Goal: Communication & Community: Answer question/provide support

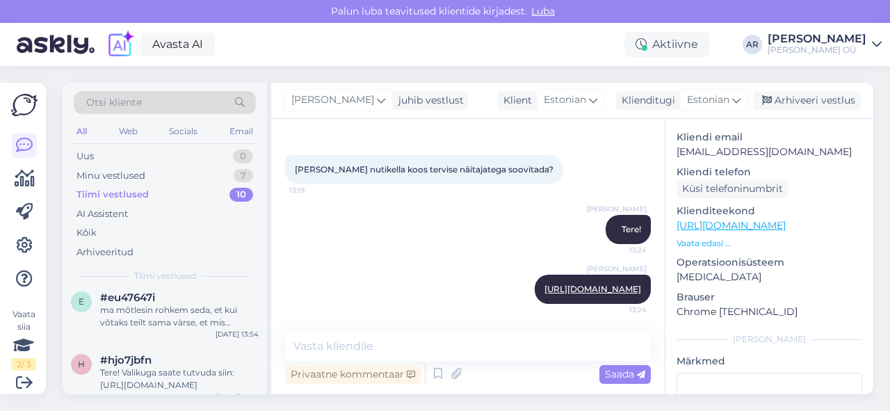
scroll to position [131, 0]
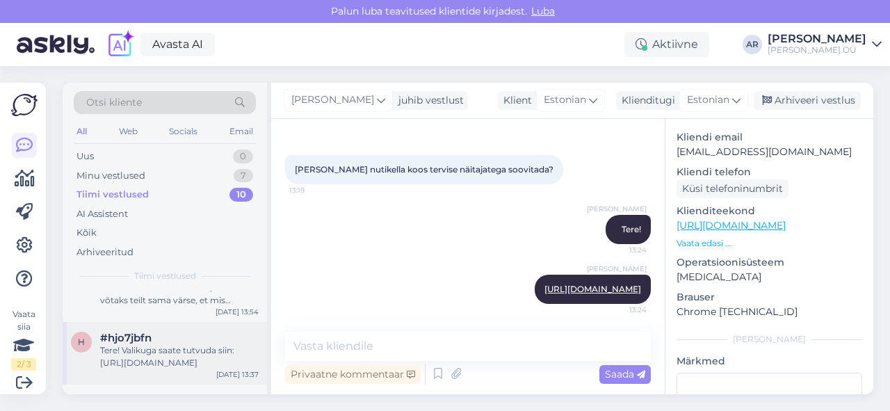
click at [175, 348] on div "Tere! Valikuga saate tutvuda siin: [URL][DOMAIN_NAME]" at bounding box center [179, 356] width 159 height 25
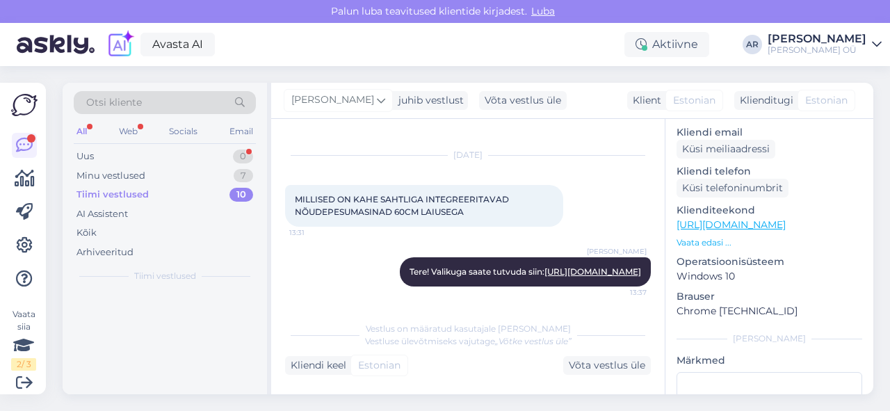
scroll to position [0, 0]
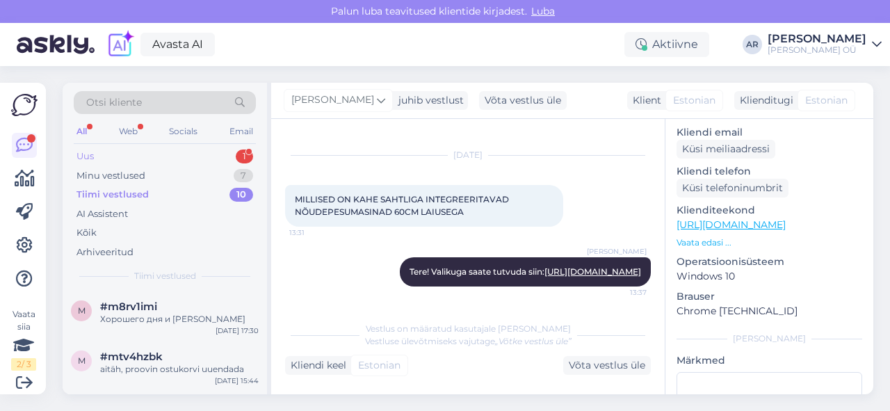
click at [154, 147] on div "Uus 1" at bounding box center [165, 156] width 182 height 19
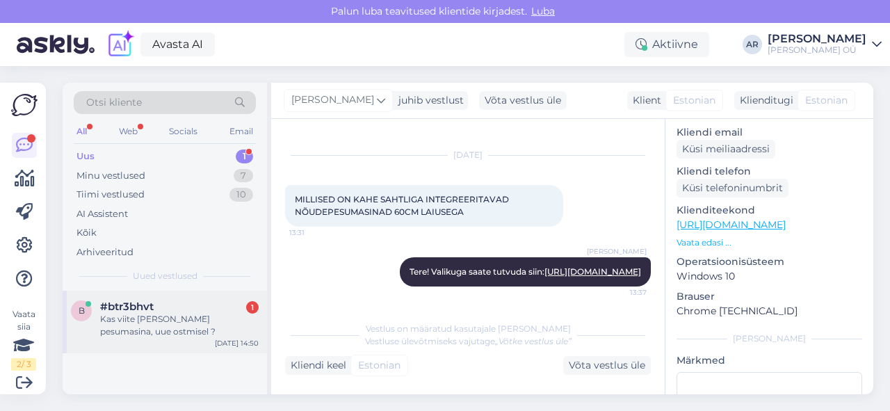
click at [196, 349] on div "b #btr3bhvt 1 Kas viite [PERSON_NAME] pesumasina, uue ostmisel ? [DATE] 14:50" at bounding box center [165, 322] width 204 height 63
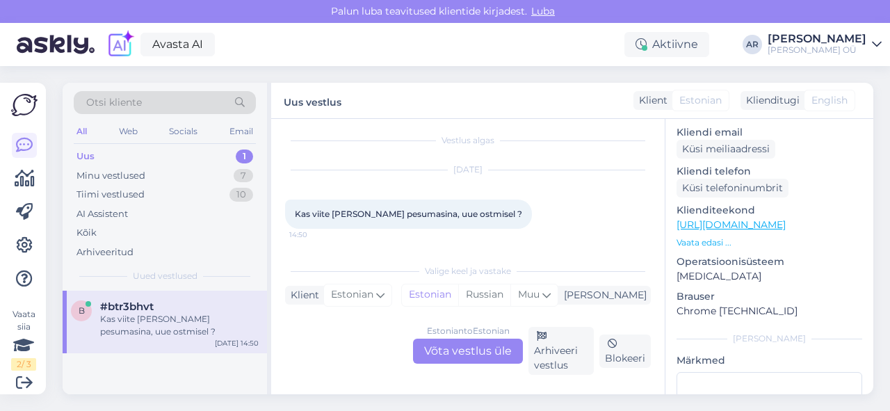
scroll to position [7, 0]
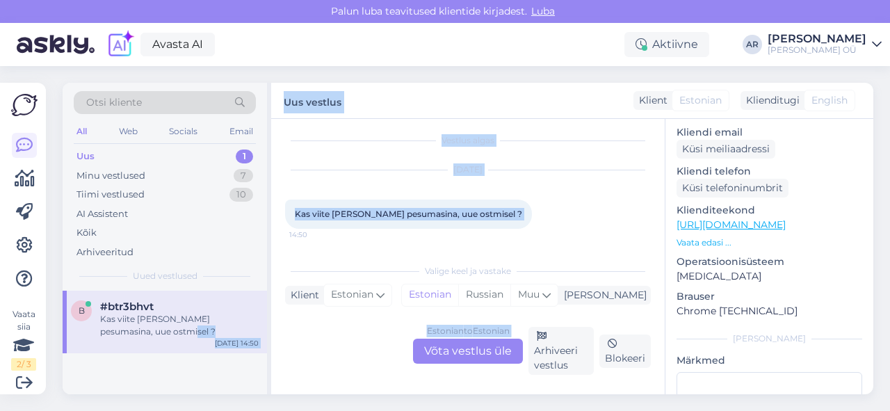
drag, startPoint x: 197, startPoint y: 348, endPoint x: 428, endPoint y: 332, distance: 231.5
click at [428, 332] on div "Otsi kliente All Web Socials Email Uus 1 Minu vestlused 7 Tiimi vestlused 10 AI…" at bounding box center [468, 239] width 811 height 312
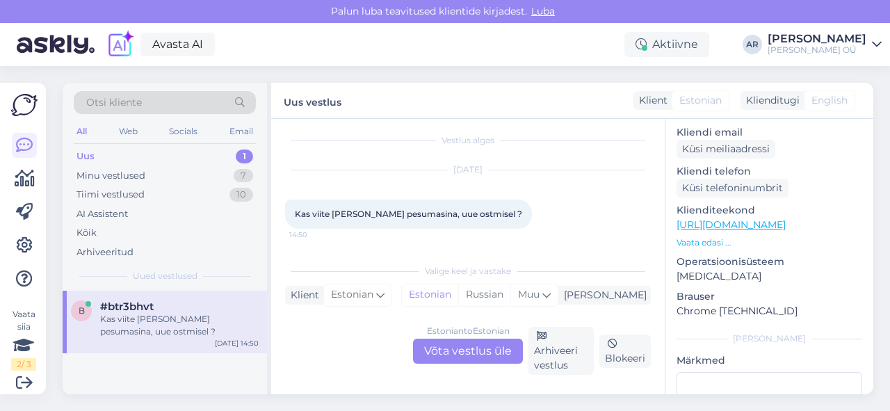
click at [446, 348] on div "Estonian to Estonian Võta vestlus üle" at bounding box center [468, 351] width 110 height 25
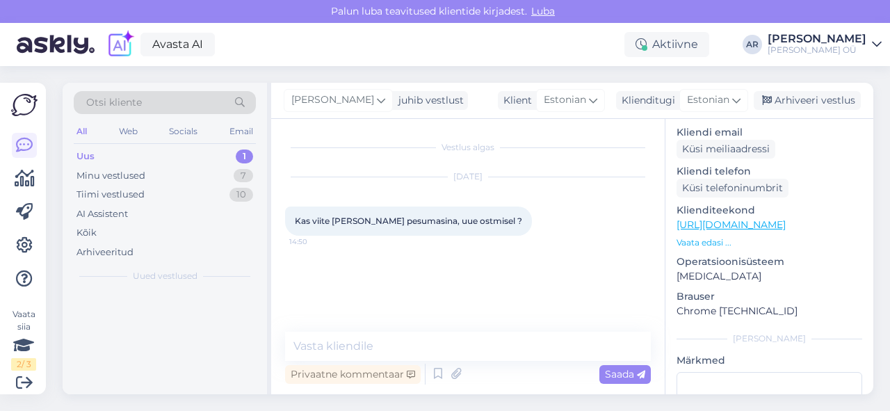
scroll to position [0, 0]
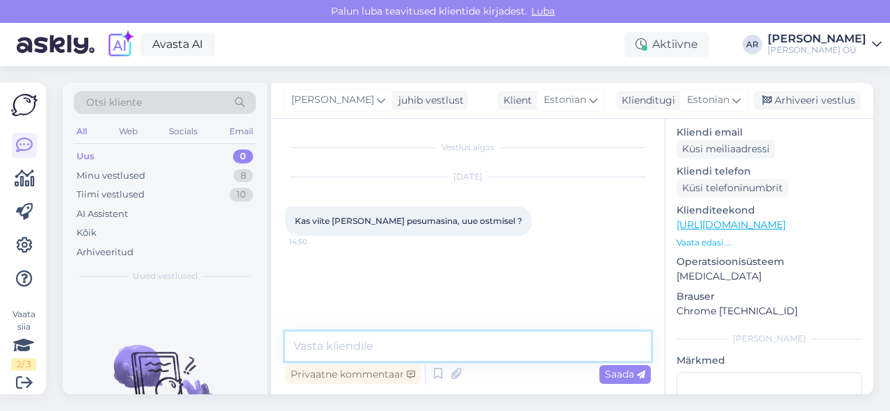
click at [446, 348] on textarea at bounding box center [468, 346] width 366 height 29
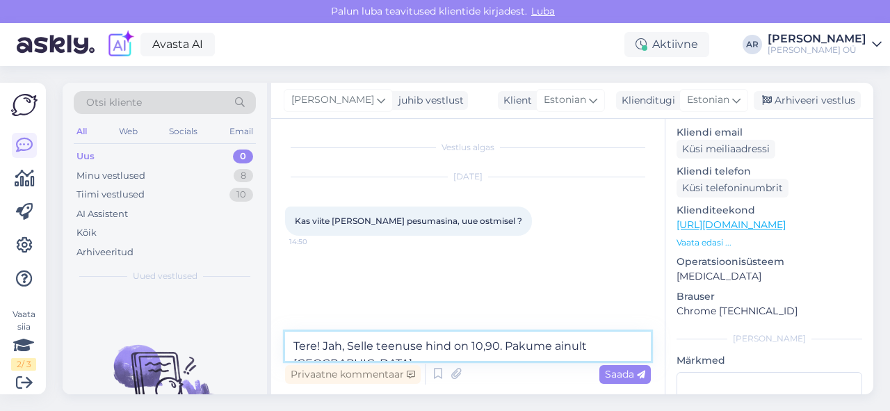
type textarea "Tere! Jah, Selle teenuse hind on 10,90. Pakume ainult [GEOGRAPHIC_DATA]."
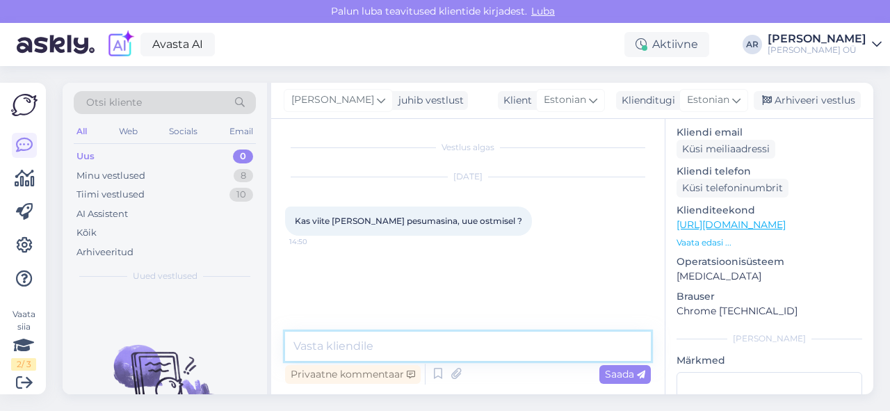
scroll to position [4, 0]
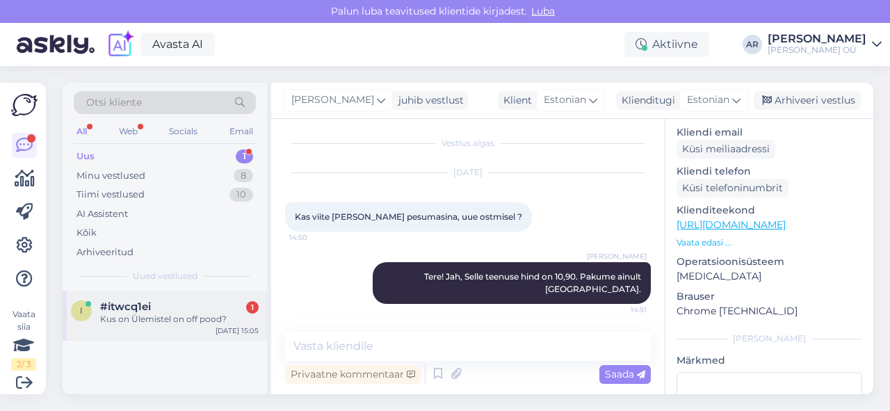
click at [220, 305] on div "#itwcq1ei 1" at bounding box center [179, 306] width 159 height 13
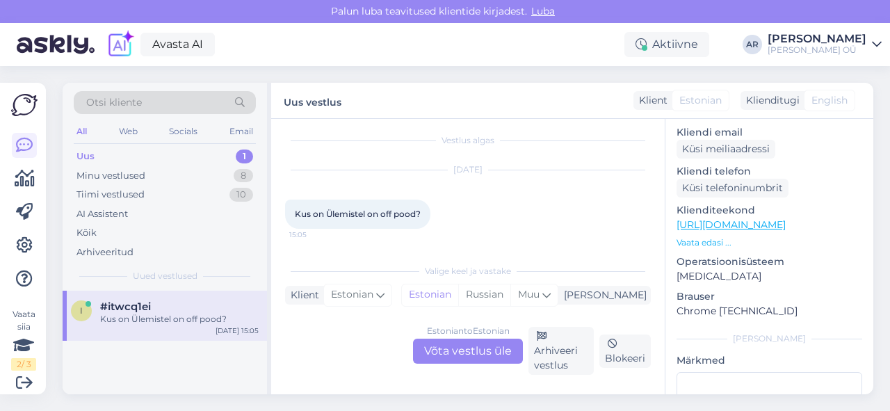
click at [451, 344] on div "Estonian to Estonian Võta vestlus üle" at bounding box center [468, 351] width 110 height 25
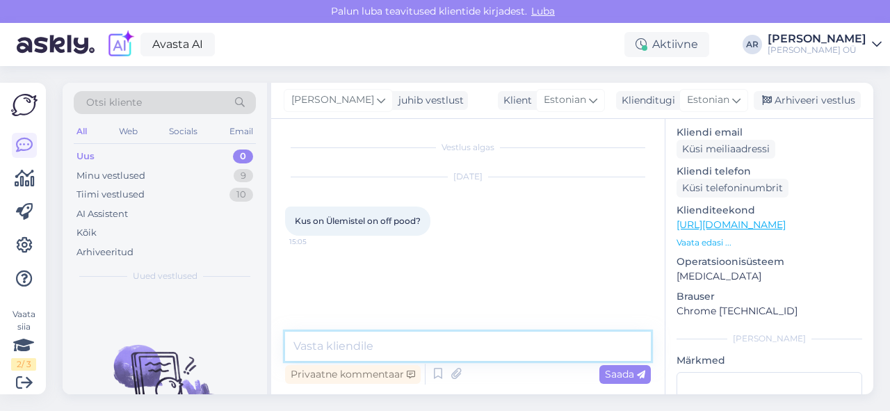
click at [455, 344] on textarea at bounding box center [468, 346] width 366 height 29
type textarea "Х"
type textarea "Ü"
type textarea "Tere! Ülemistes ei ole"
type textarea "l"
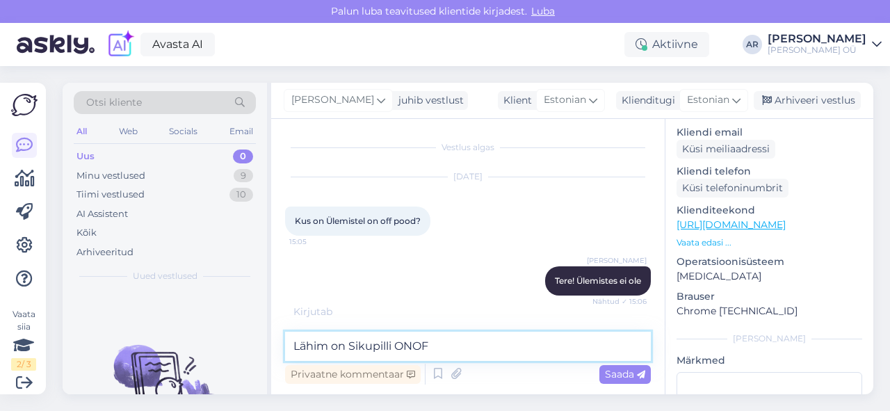
type textarea "Lähim on Sikupilli ONOFF"
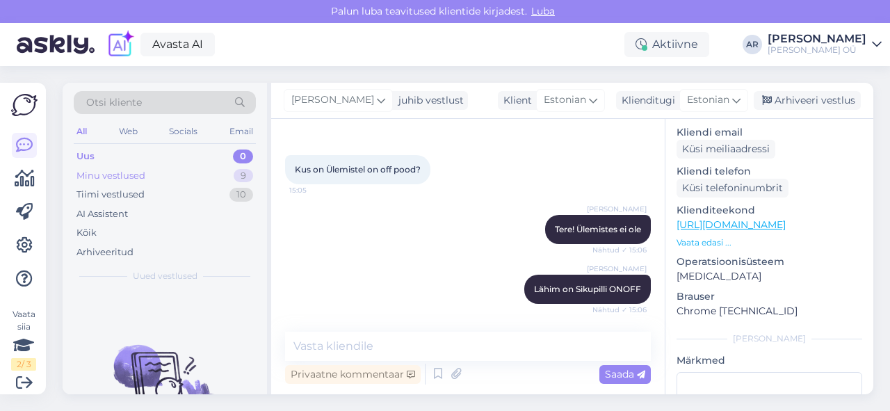
click at [221, 177] on div "Minu vestlused 9" at bounding box center [165, 175] width 182 height 19
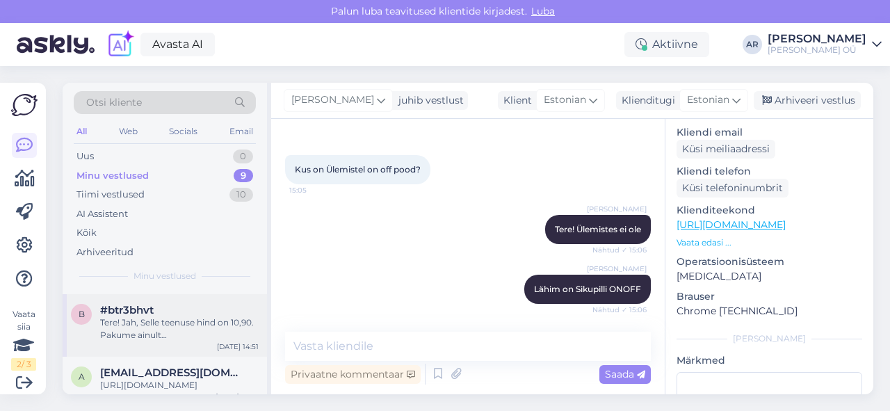
scroll to position [72, 0]
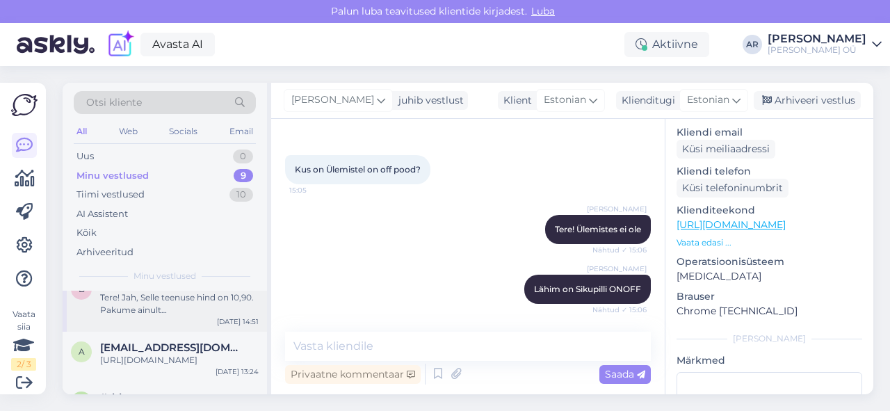
click at [204, 306] on div "Tere! Jah, Selle teenuse hind on 10,90. Pakume ainult [GEOGRAPHIC_DATA]." at bounding box center [179, 303] width 159 height 25
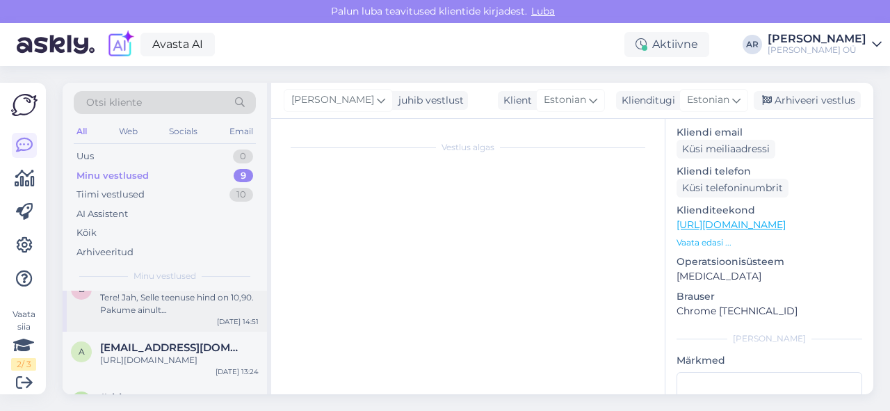
scroll to position [4, 0]
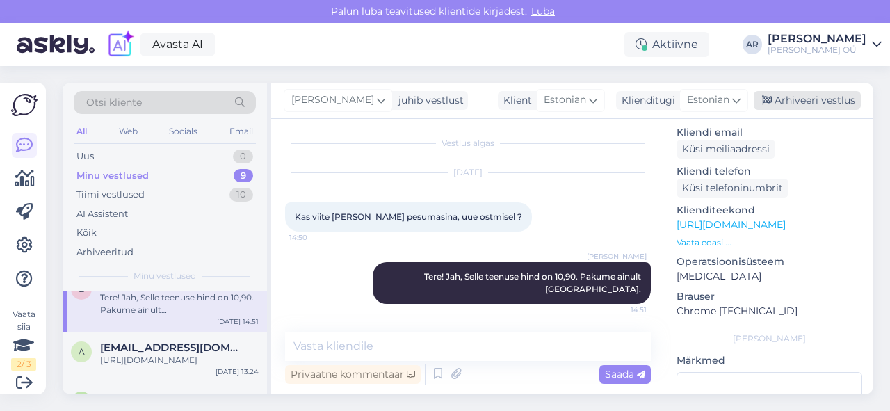
click at [786, 106] on div "Arhiveeri vestlus" at bounding box center [807, 100] width 107 height 19
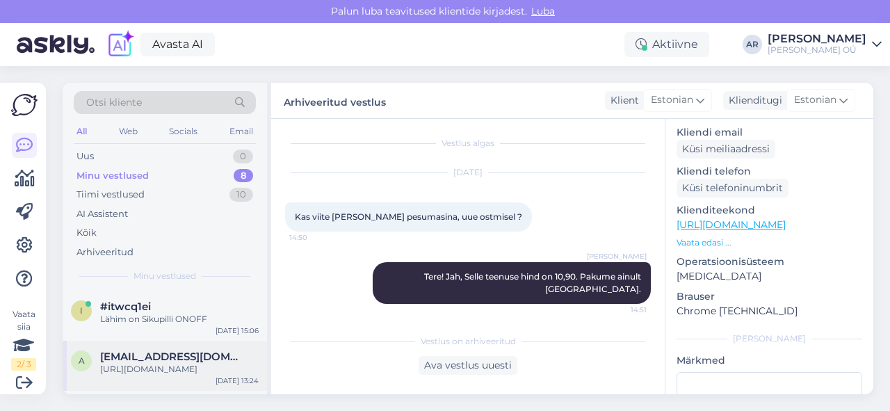
click at [159, 356] on span "[EMAIL_ADDRESS][DOMAIN_NAME]" at bounding box center [172, 356] width 145 height 13
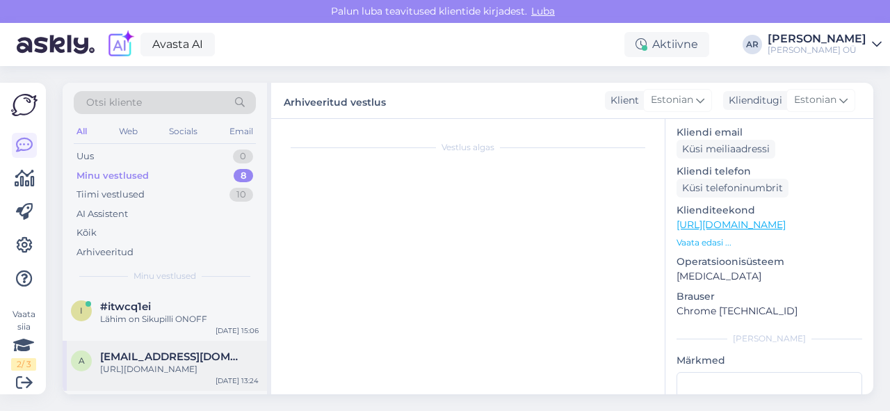
scroll to position [186, 0]
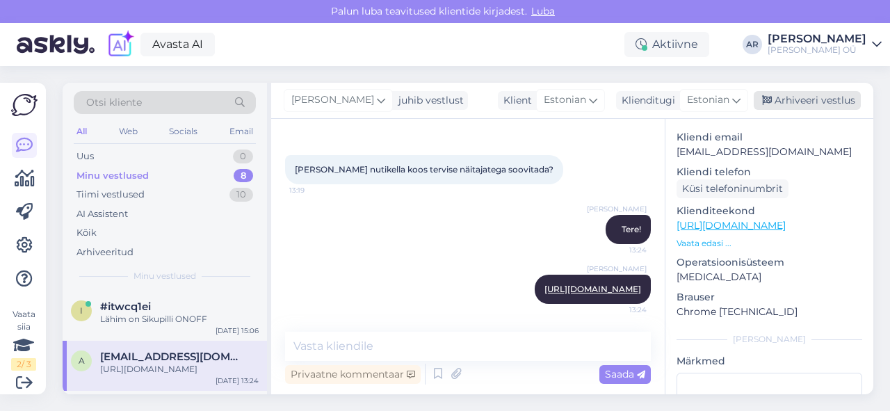
click at [818, 92] on div "Arhiveeri vestlus" at bounding box center [807, 100] width 107 height 19
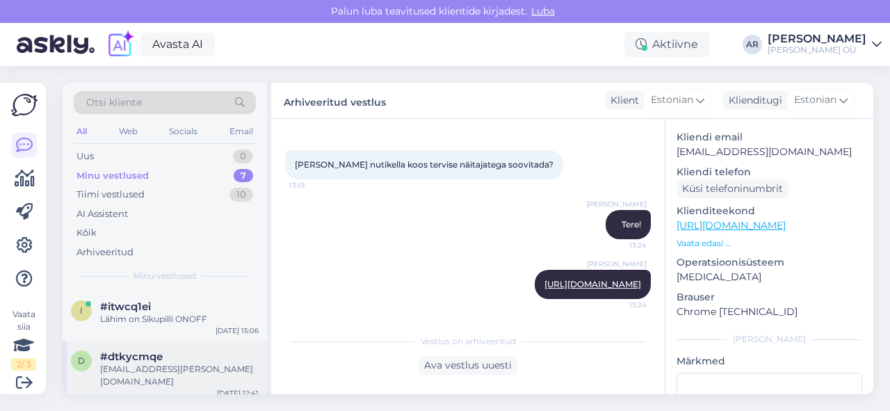
click at [184, 366] on div "[EMAIL_ADDRESS][PERSON_NAME][DOMAIN_NAME]" at bounding box center [179, 375] width 159 height 25
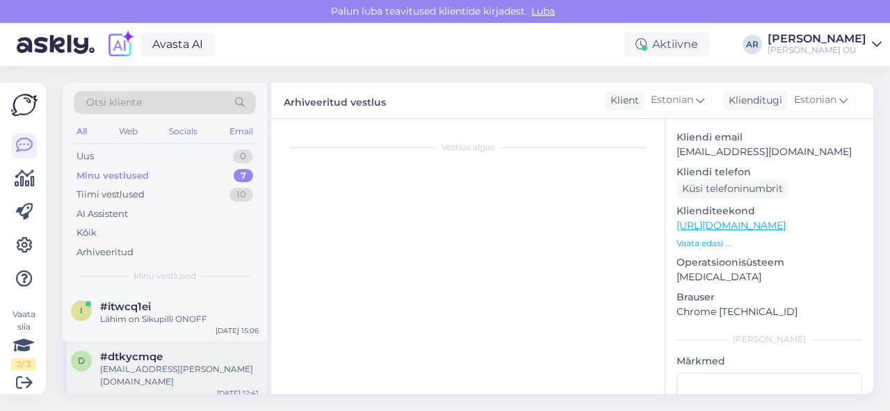
scroll to position [191, 0]
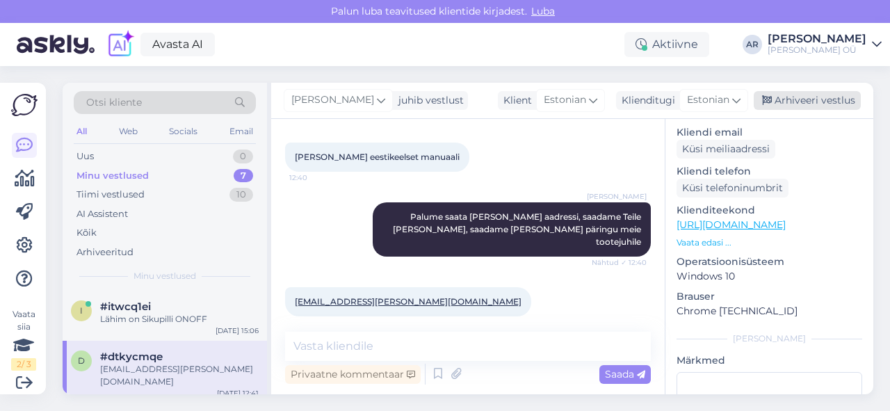
click at [818, 97] on div "Arhiveeri vestlus" at bounding box center [807, 100] width 107 height 19
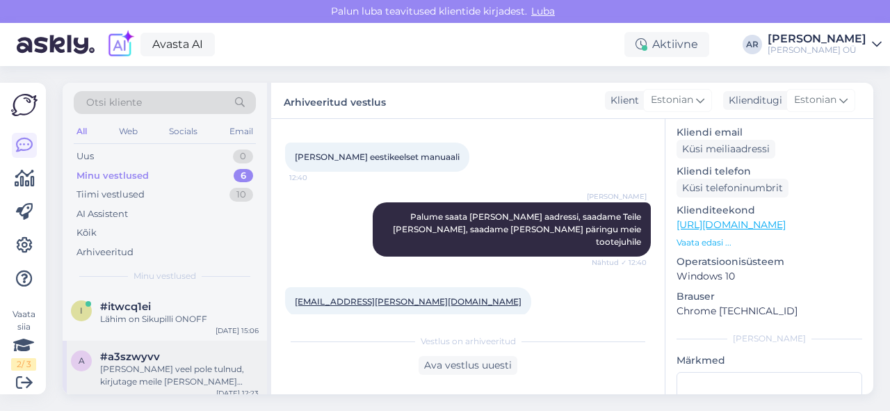
click at [164, 387] on div "[PERSON_NAME] veel pole tulnud, kirjutage meile [PERSON_NAME] [EMAIL_ADDRESS][D…" at bounding box center [179, 375] width 159 height 25
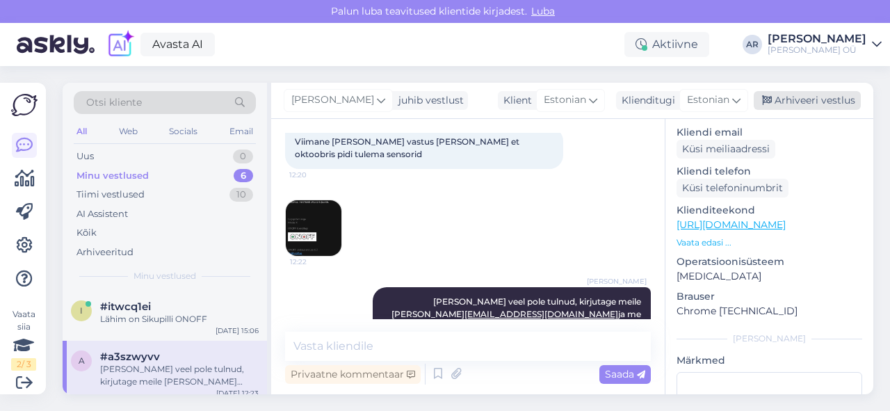
click at [809, 93] on div "Arhiveeri vestlus" at bounding box center [807, 100] width 107 height 19
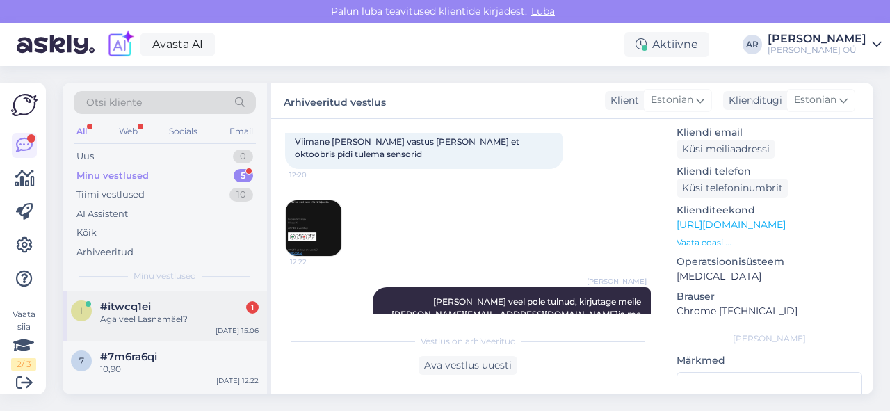
click at [209, 322] on div "Aga veel Lasnamäel?" at bounding box center [179, 319] width 159 height 13
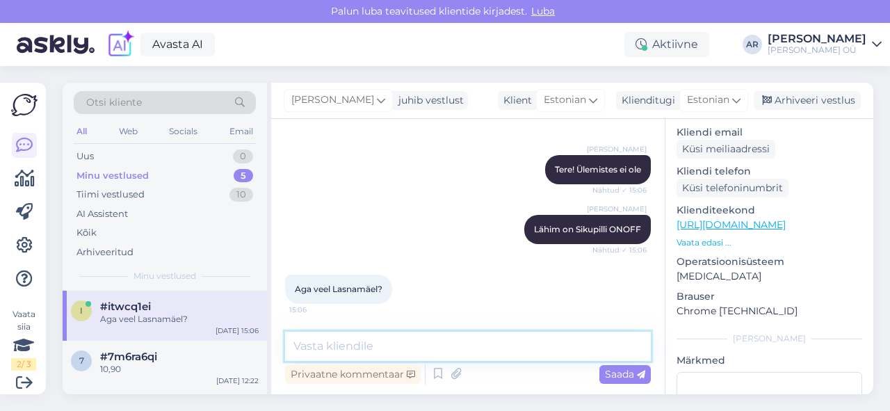
click at [445, 339] on textarea at bounding box center [468, 346] width 366 height 29
type textarea "Tähesaju"
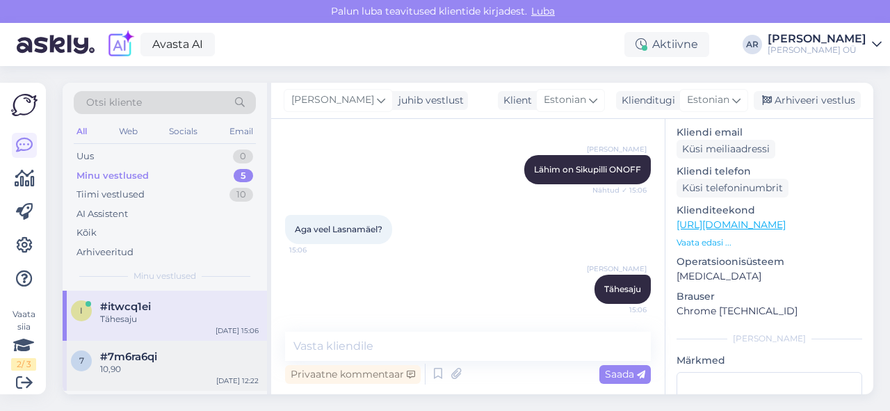
click at [171, 350] on div "#7m6ra6qi" at bounding box center [179, 356] width 159 height 13
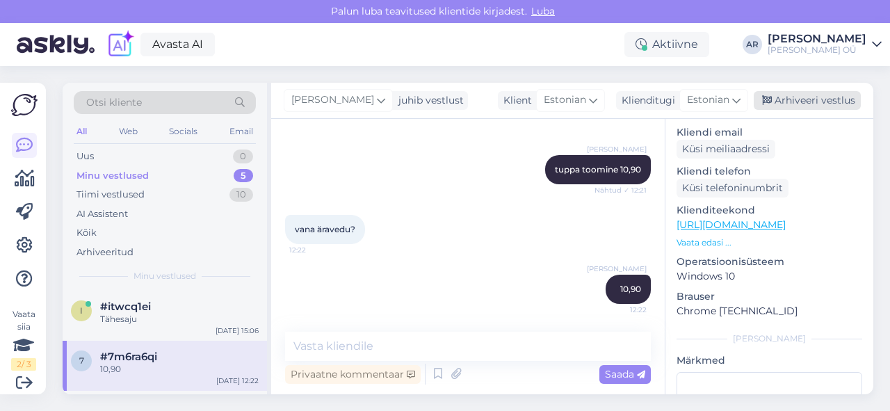
click at [810, 97] on div "Arhiveeri vestlus" at bounding box center [807, 100] width 107 height 19
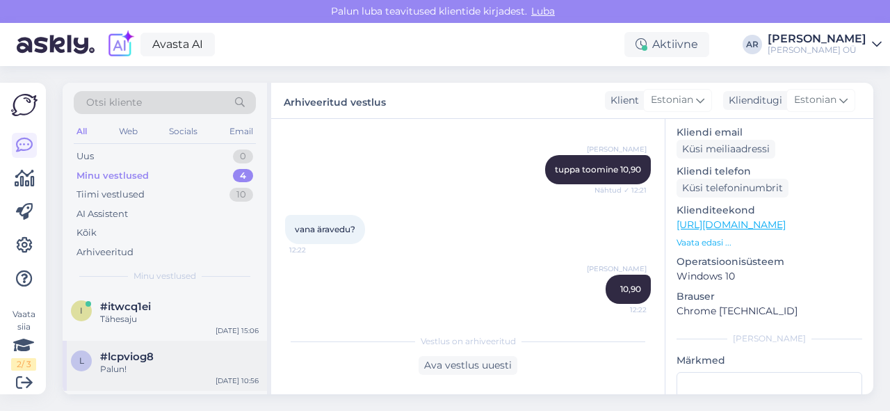
click at [179, 372] on div "Palun!" at bounding box center [179, 369] width 159 height 13
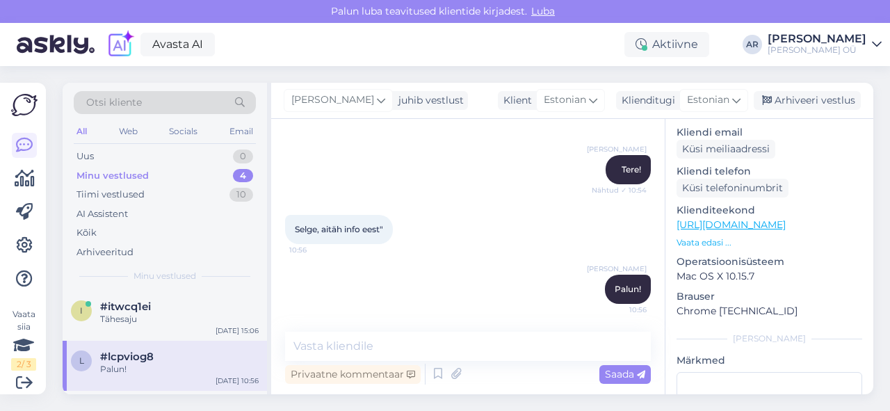
scroll to position [184, 0]
click at [791, 96] on div "Arhiveeri vestlus" at bounding box center [807, 100] width 107 height 19
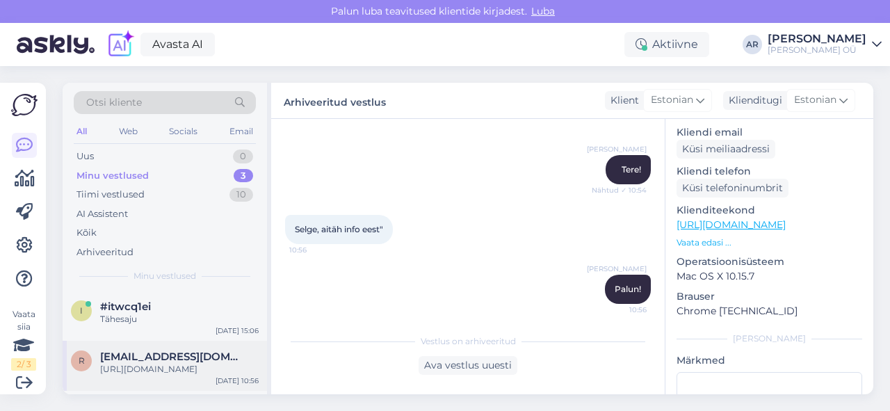
click at [147, 367] on div "[URL][DOMAIN_NAME]" at bounding box center [179, 369] width 159 height 13
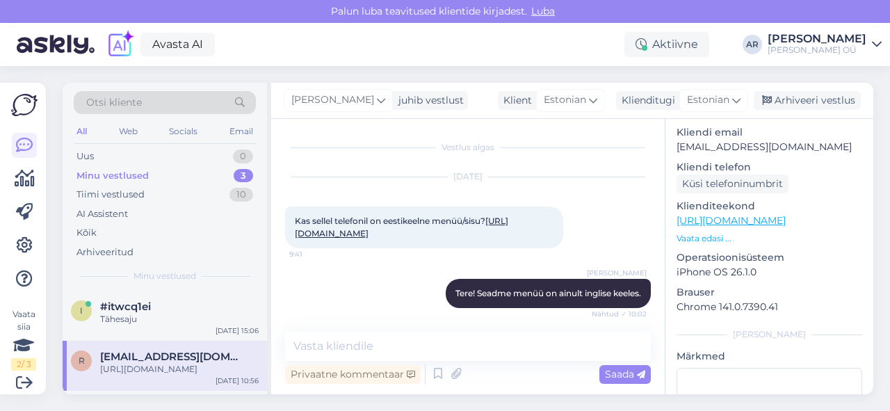
scroll to position [186, 0]
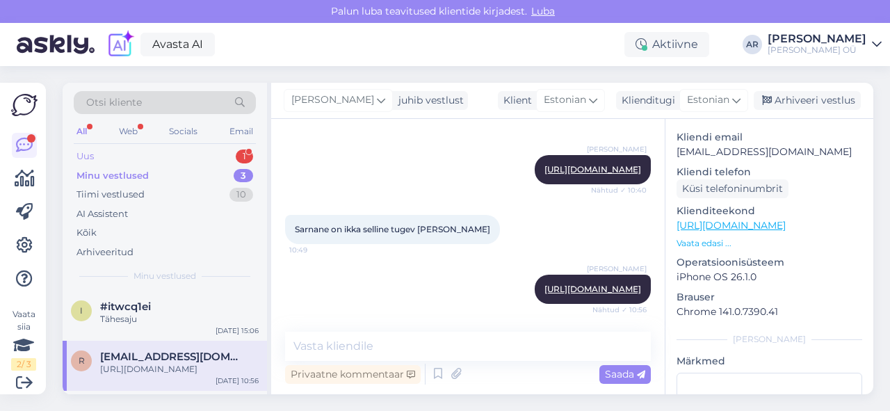
click at [202, 156] on div "Uus 1" at bounding box center [165, 156] width 182 height 19
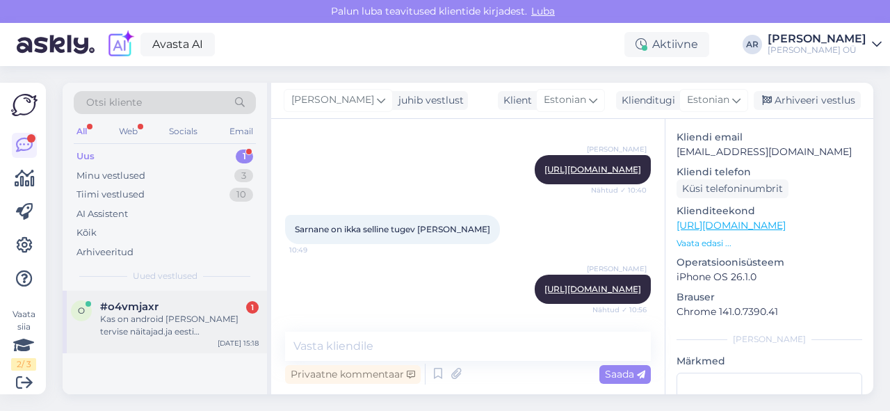
click at [208, 325] on div "Kas on android [PERSON_NAME] tervise näitajad.ja eesti keelne.Võõrkeeli ei oska…" at bounding box center [179, 325] width 159 height 25
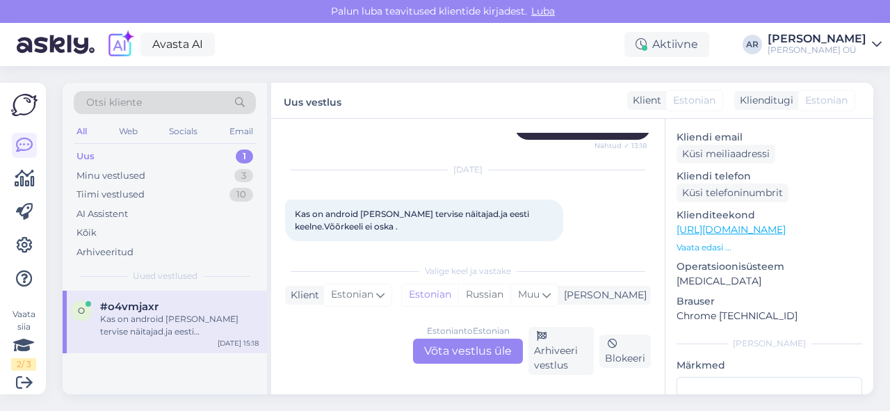
scroll to position [191, 0]
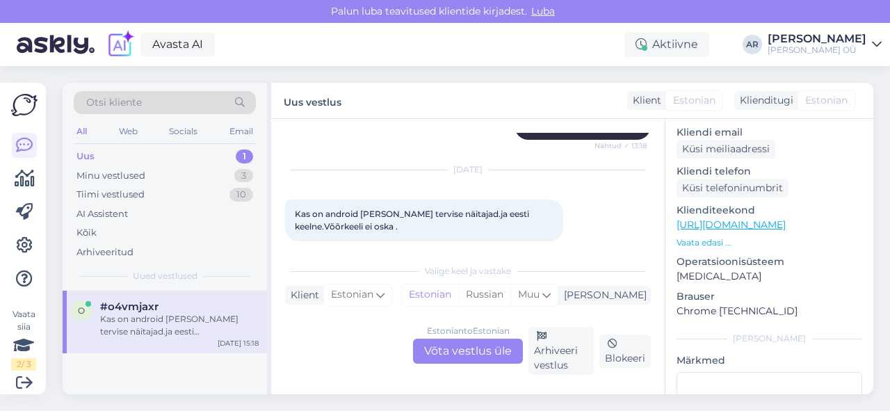
click at [458, 353] on div "Estonian to Estonian Võta vestlus üle" at bounding box center [468, 351] width 110 height 25
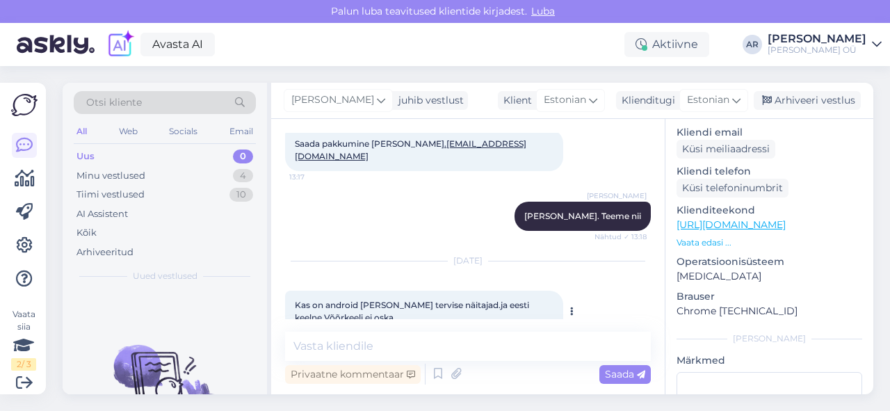
scroll to position [417, 0]
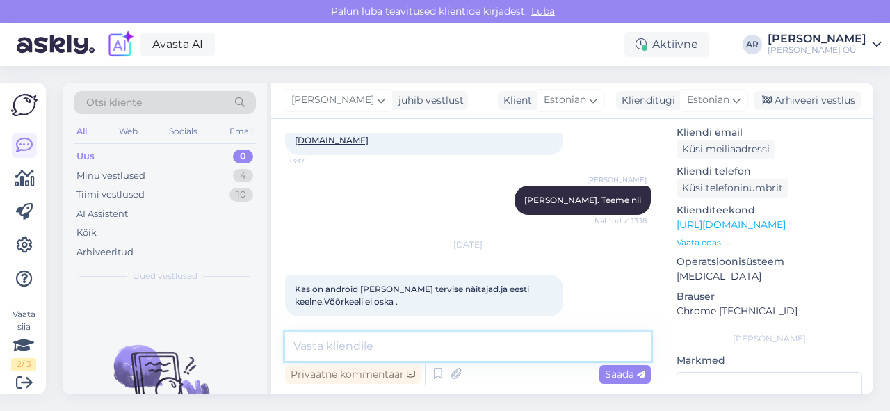
click at [481, 345] on textarea at bounding box center [468, 346] width 366 height 29
click at [477, 348] on textarea at bounding box center [468, 346] width 366 height 29
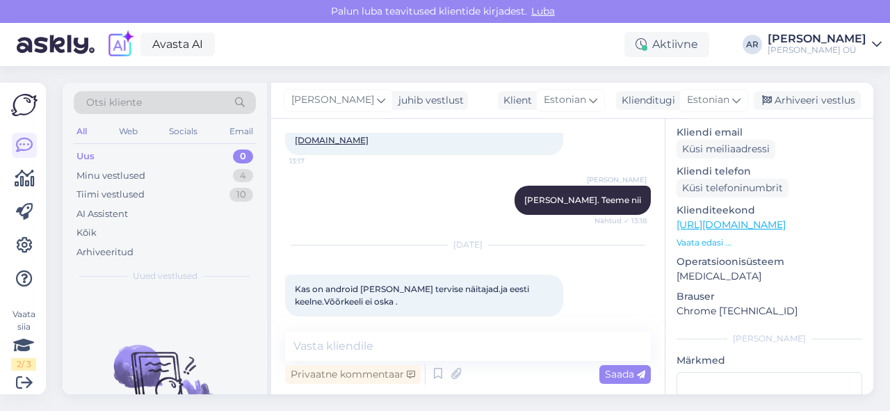
click at [798, 203] on p "Klienditeekond" at bounding box center [770, 210] width 186 height 15
click at [786, 218] on link "[URL][DOMAIN_NAME]" at bounding box center [731, 224] width 109 height 13
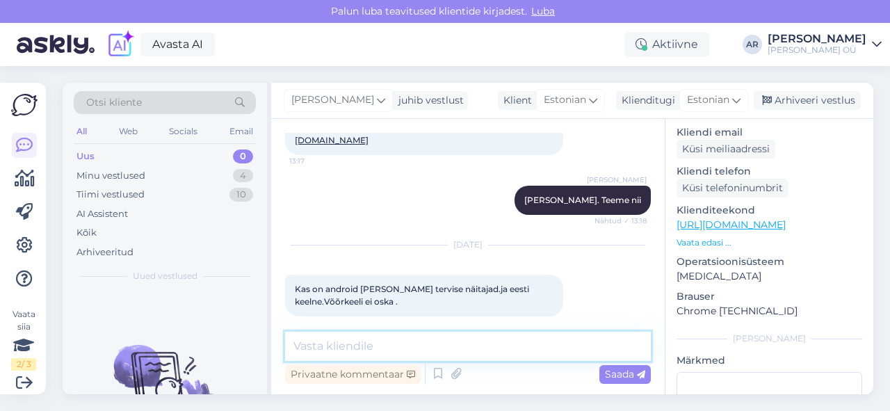
click at [396, 353] on textarea at bounding box center [468, 346] width 366 height 29
click at [391, 356] on textarea at bounding box center [468, 346] width 366 height 29
click at [497, 334] on textarea "Tere! Jah seadmes saab eesti keelt" at bounding box center [468, 346] width 366 height 29
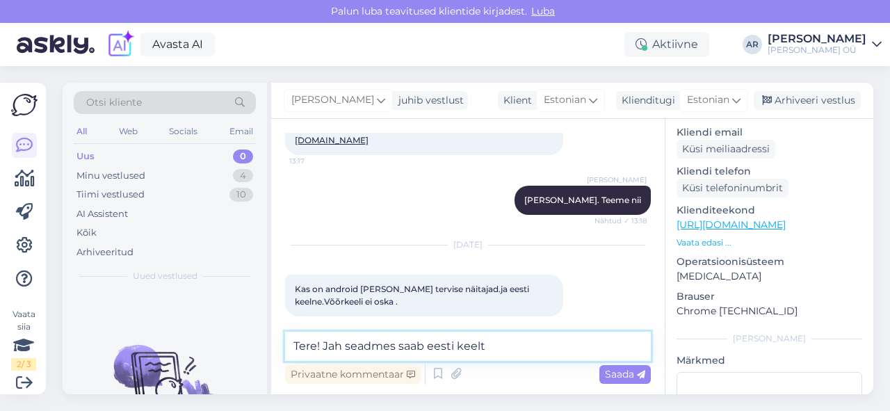
click at [526, 353] on textarea "Tere! Jah seadmes saab eesti keelt" at bounding box center [468, 346] width 366 height 29
drag, startPoint x: 428, startPoint y: 354, endPoint x: 346, endPoint y: 356, distance: 82.1
click at [346, 356] on textarea "Tere! Jah seadmes saab eesti keelt" at bounding box center [468, 346] width 366 height 29
type textarea "Tere! Jah on eestikeelne"
